Goal: Information Seeking & Learning: Understand process/instructions

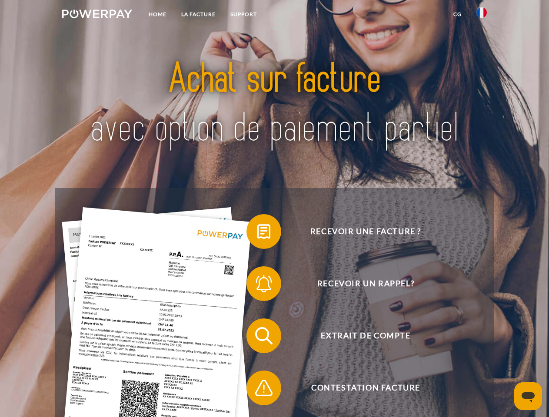
click at [97, 15] on img at bounding box center [97, 14] width 70 height 9
click at [482, 15] on img at bounding box center [482, 12] width 10 height 10
click at [457, 14] on link "CG" at bounding box center [457, 15] width 23 height 16
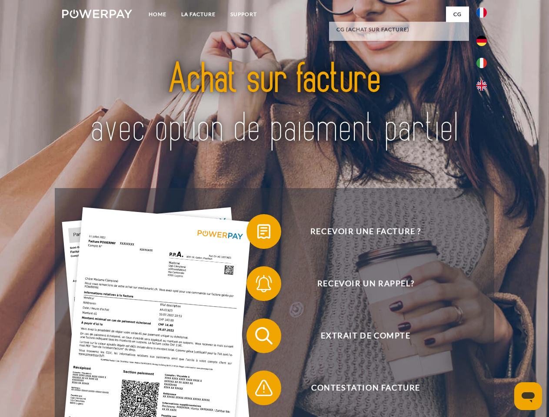
click at [257, 233] on span at bounding box center [250, 231] width 43 height 43
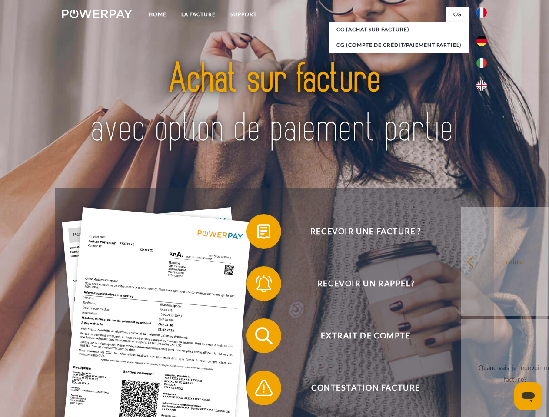
click at [257, 286] on span at bounding box center [250, 283] width 43 height 43
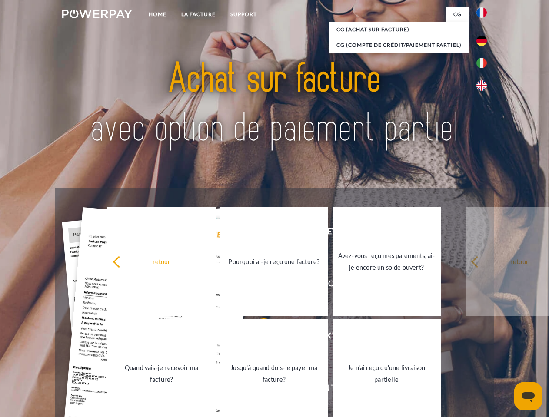
click at [257, 338] on link "Jusqu'à quand dois-je payer ma facture?" at bounding box center [274, 374] width 108 height 109
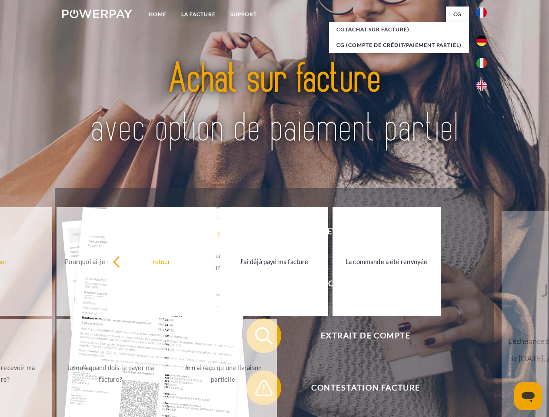
click at [257, 390] on span at bounding box center [250, 388] width 43 height 43
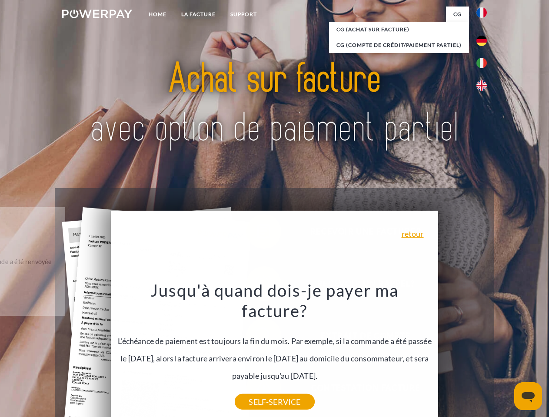
click at [528, 397] on icon "Ouvrir la fenêtre de messagerie" at bounding box center [528, 398] width 13 height 10
